Goal: Entertainment & Leisure: Consume media (video, audio)

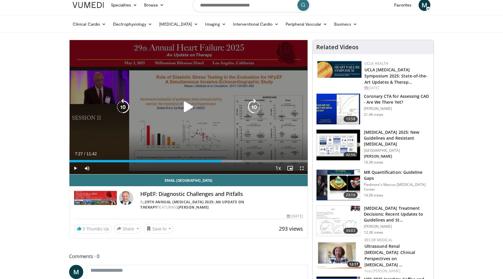
click at [192, 107] on icon "Video Player" at bounding box center [188, 107] width 16 height 16
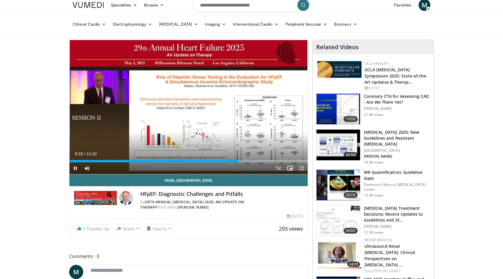
click at [303, 172] on span "Video Player" at bounding box center [302, 168] width 12 height 12
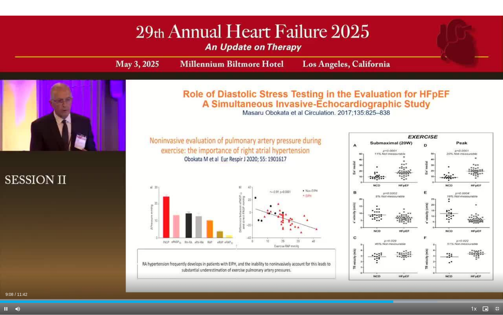
click at [498, 278] on span "Video Player" at bounding box center [497, 308] width 12 height 12
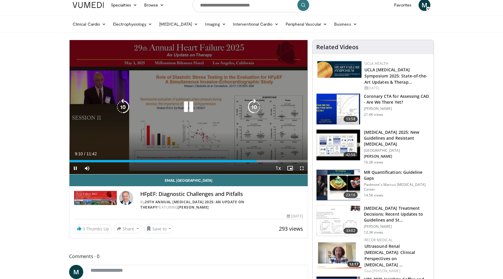
click at [189, 112] on icon "Video Player" at bounding box center [188, 107] width 16 height 16
click at [191, 111] on icon "Video Player" at bounding box center [188, 107] width 16 height 16
click at [126, 102] on icon "Video Player" at bounding box center [123, 107] width 16 height 16
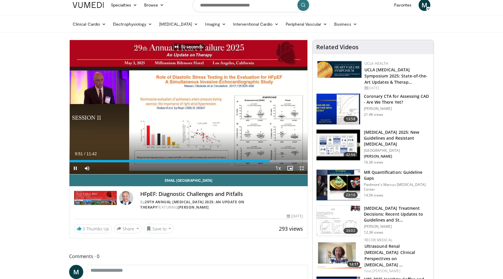
click at [302, 166] on span "Video Player" at bounding box center [302, 168] width 12 height 12
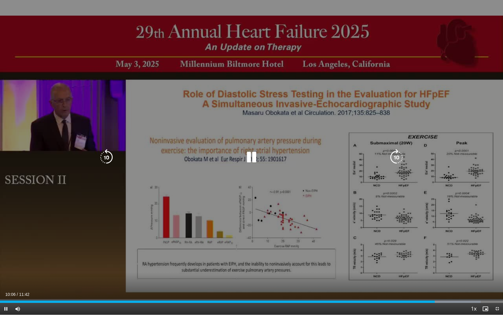
click at [106, 154] on icon "Video Player" at bounding box center [106, 157] width 16 height 16
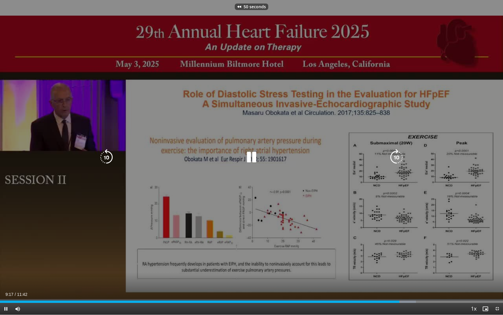
click at [106, 154] on icon "Video Player" at bounding box center [106, 157] width 16 height 16
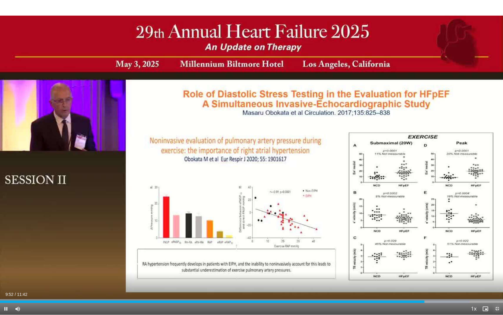
click at [497, 278] on span "Video Player" at bounding box center [497, 308] width 12 height 12
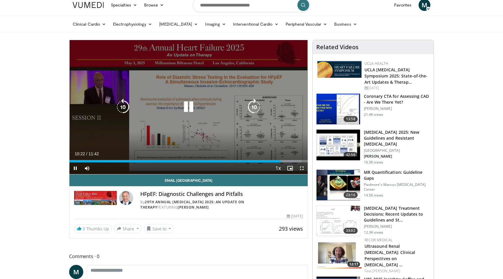
click at [192, 106] on icon "Video Player" at bounding box center [188, 107] width 16 height 16
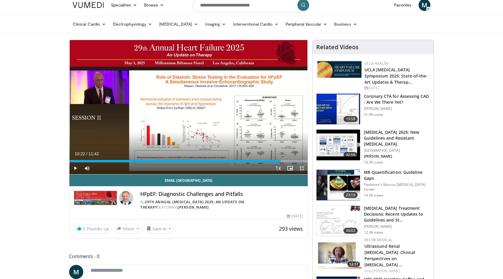
click at [301, 167] on span "Video Player" at bounding box center [302, 168] width 12 height 12
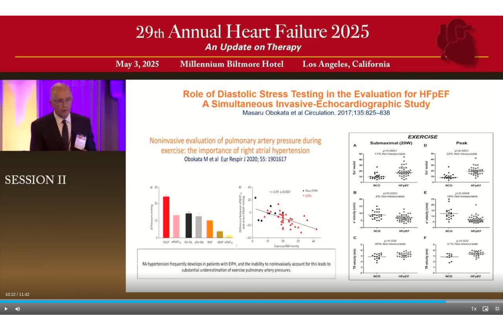
click at [496, 278] on span "Video Player" at bounding box center [497, 308] width 12 height 12
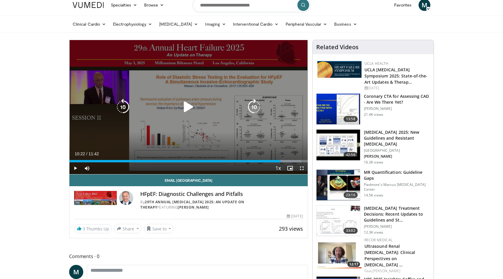
click at [194, 106] on icon "Video Player" at bounding box center [188, 107] width 16 height 16
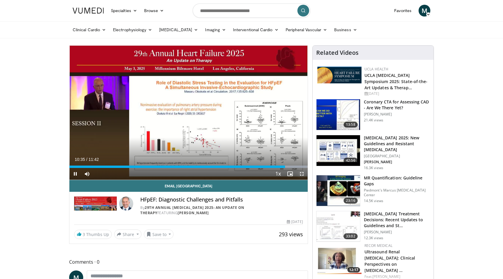
click at [301, 175] on span "Video Player" at bounding box center [302, 174] width 12 height 12
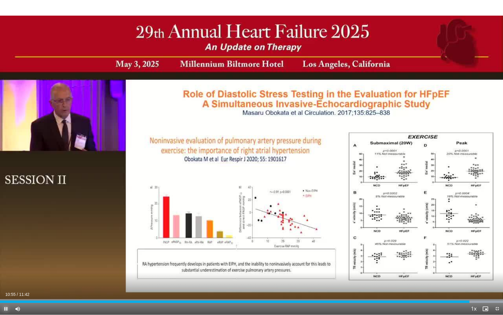
click at [7, 278] on span "Video Player" at bounding box center [6, 308] width 12 height 12
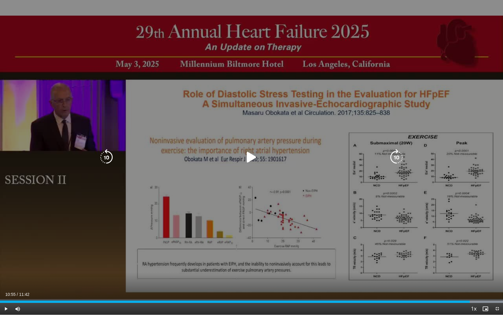
click at [348, 193] on div "70 seconds Tap to unmute" at bounding box center [251, 157] width 503 height 314
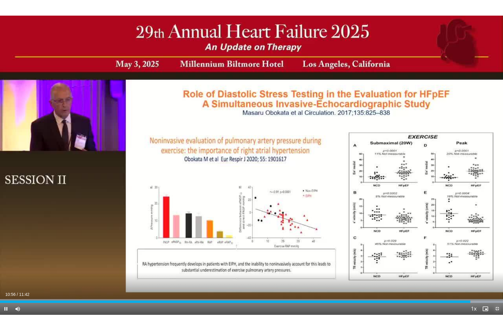
click at [498, 278] on span "Video Player" at bounding box center [497, 308] width 12 height 12
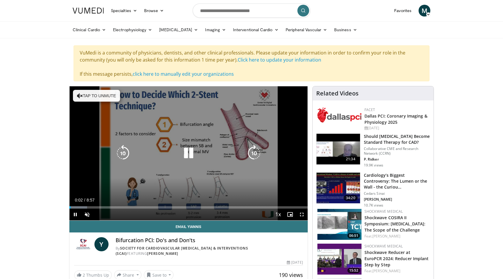
click at [94, 96] on button "Tap to unmute" at bounding box center [96, 96] width 47 height 12
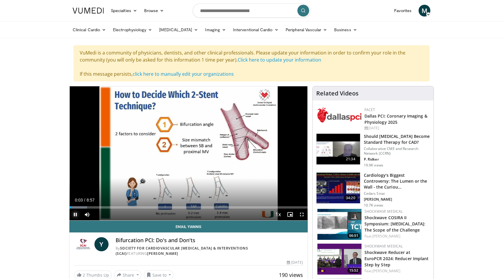
click at [74, 216] on span "Video Player" at bounding box center [75, 214] width 12 height 12
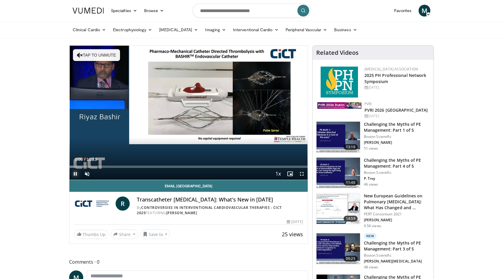
click at [76, 175] on span "Video Player" at bounding box center [75, 174] width 12 height 12
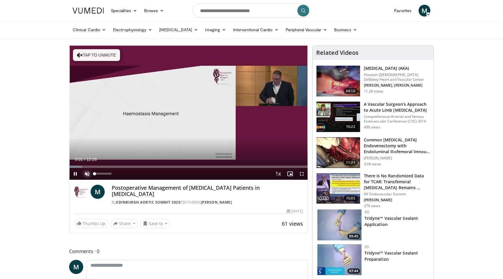
click at [87, 174] on span "Video Player" at bounding box center [87, 174] width 12 height 12
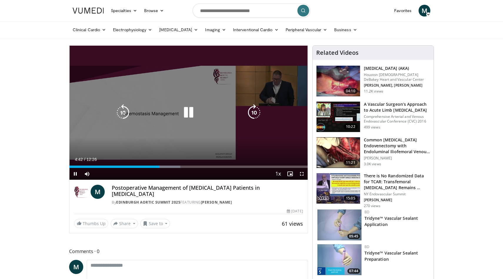
click at [189, 112] on icon "Video Player" at bounding box center [188, 112] width 16 height 16
click at [191, 112] on icon "Video Player" at bounding box center [188, 112] width 16 height 16
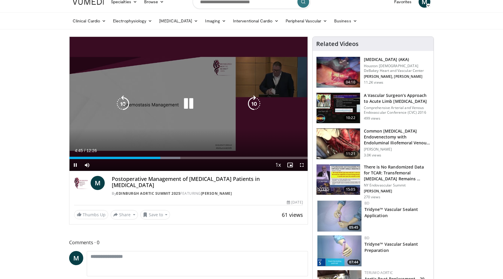
scroll to position [10, 0]
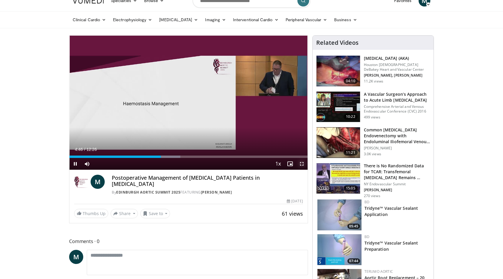
click at [302, 165] on span "Video Player" at bounding box center [302, 164] width 12 height 12
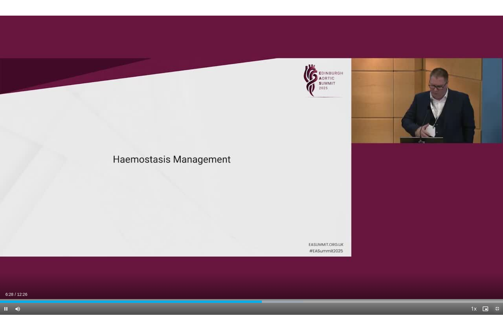
click at [496, 278] on span "Video Player" at bounding box center [497, 308] width 12 height 12
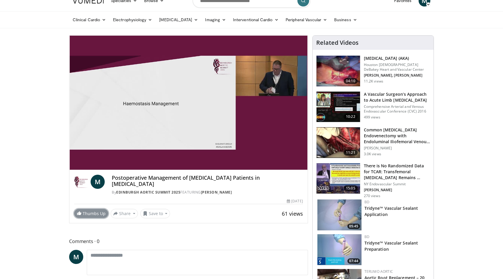
click at [76, 209] on link "Thumbs Up" at bounding box center [91, 213] width 34 height 9
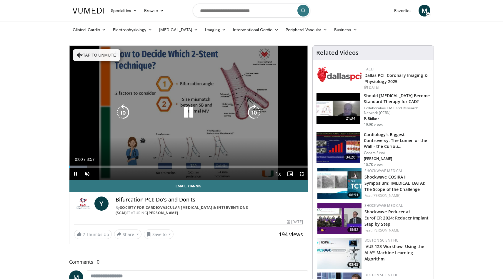
click at [82, 55] on icon "Video Player" at bounding box center [80, 55] width 6 height 6
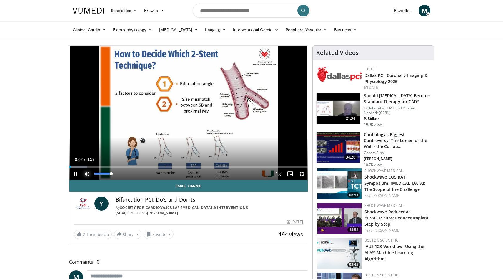
click at [89, 173] on span "Video Player" at bounding box center [87, 174] width 12 height 12
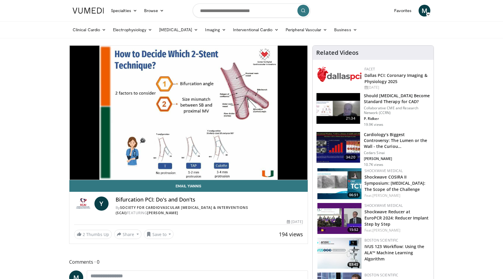
click at [89, 173] on video-js "**********" at bounding box center [188, 113] width 238 height 134
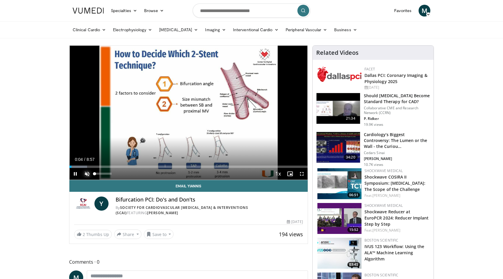
click at [88, 174] on span "Video Player" at bounding box center [87, 174] width 12 height 12
click at [75, 174] on span "Video Player" at bounding box center [75, 174] width 12 height 12
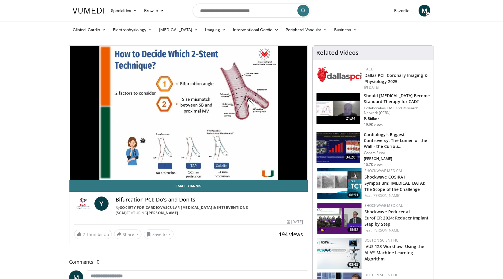
scroll to position [1, 0]
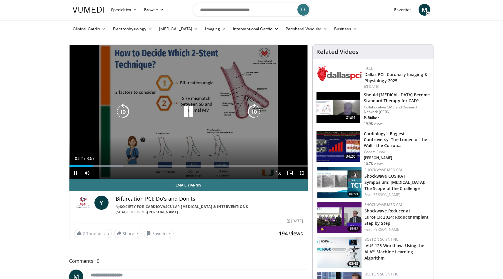
click at [191, 115] on icon "Video Player" at bounding box center [188, 111] width 16 height 16
